Goal: Register for event/course

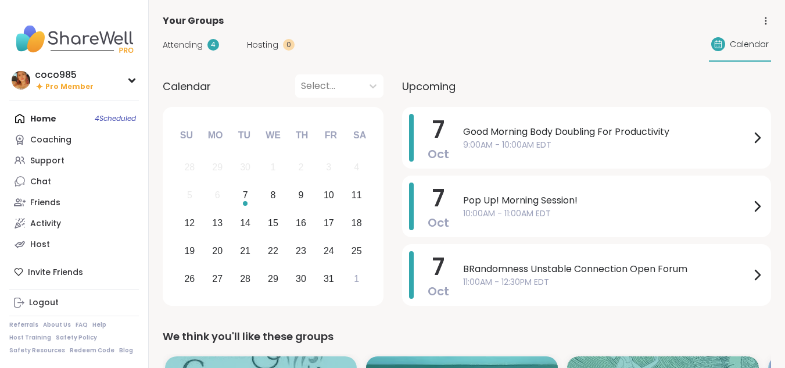
click at [197, 41] on span "Attending" at bounding box center [183, 45] width 40 height 12
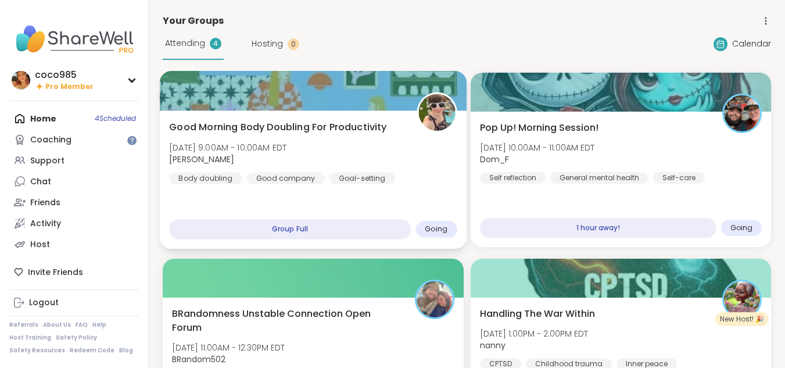
click at [318, 173] on div "Good company" at bounding box center [286, 178] width 78 height 12
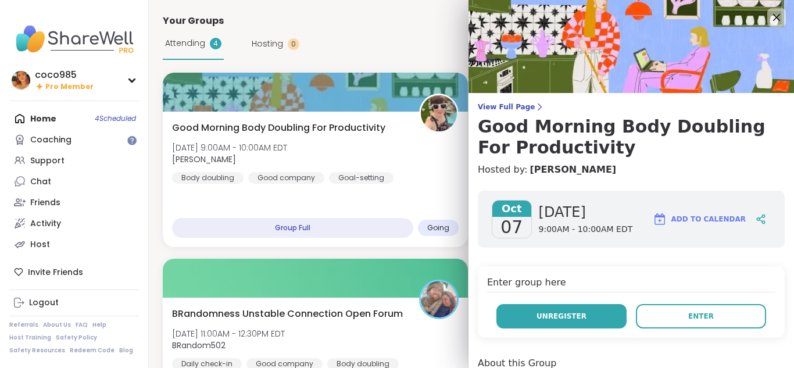
click at [606, 319] on button "Unregister" at bounding box center [561, 316] width 130 height 24
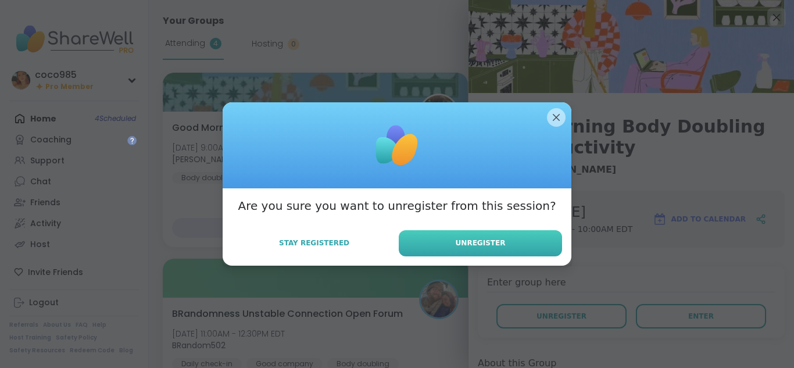
click at [502, 247] on button "Unregister" at bounding box center [480, 243] width 163 height 26
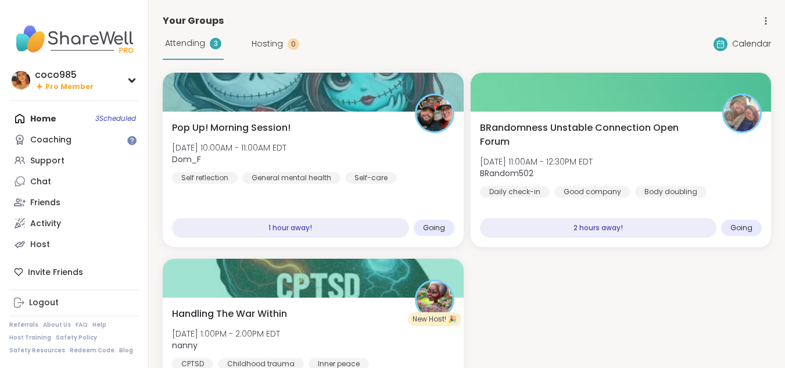
scroll to position [33, 0]
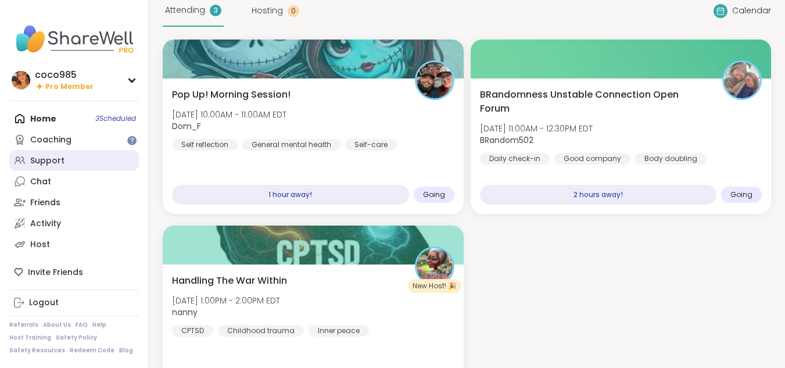
click at [91, 159] on link "Support" at bounding box center [74, 160] width 130 height 21
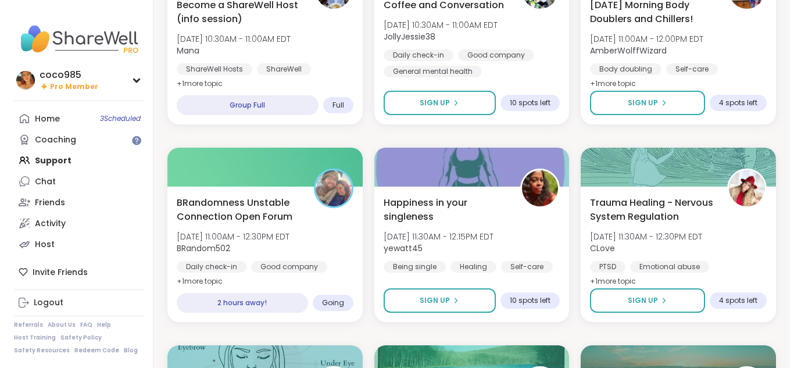
scroll to position [413, 0]
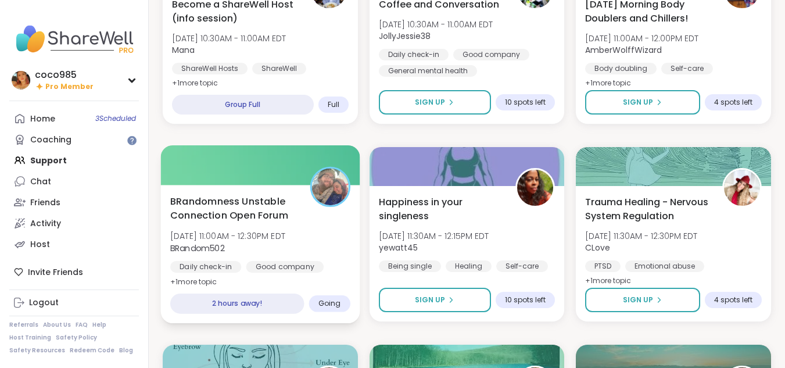
click at [309, 290] on div "BRandomness Unstable Connection Open Forum [DATE] 11:00AM - 12:30PM EDT BRandom…" at bounding box center [260, 254] width 199 height 138
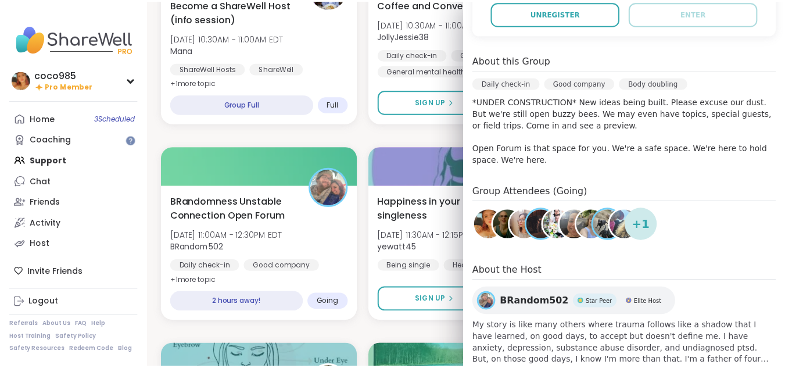
scroll to position [341, 0]
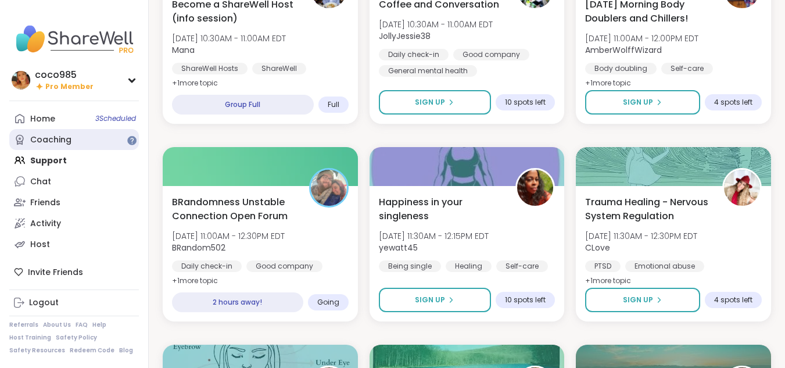
click at [66, 139] on div "Coaching" at bounding box center [50, 140] width 41 height 12
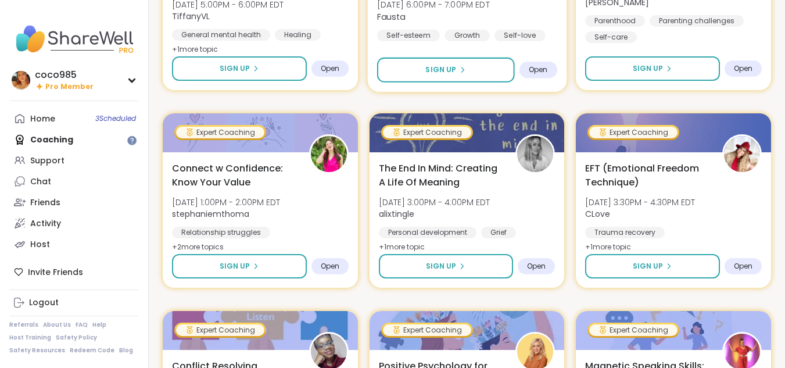
scroll to position [314, 0]
